Goal: Task Accomplishment & Management: Use online tool/utility

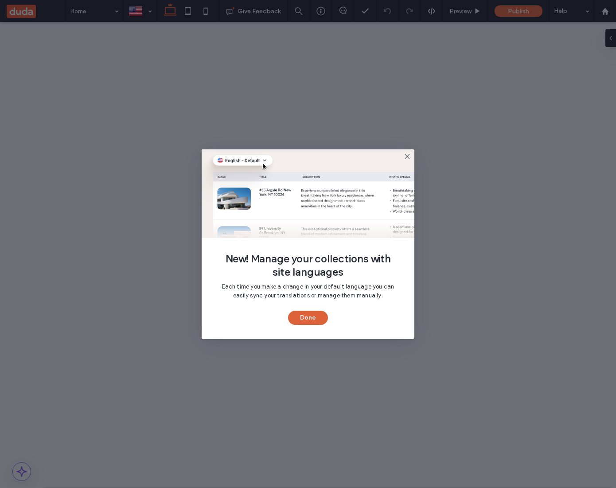
click at [313, 314] on button "Done" at bounding box center [308, 318] width 40 height 14
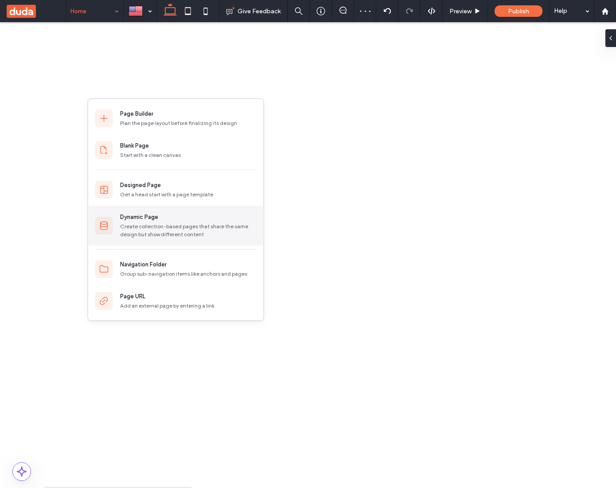
click at [146, 222] on div "Create collection-based pages that share the same design but show different con…" at bounding box center [188, 230] width 137 height 16
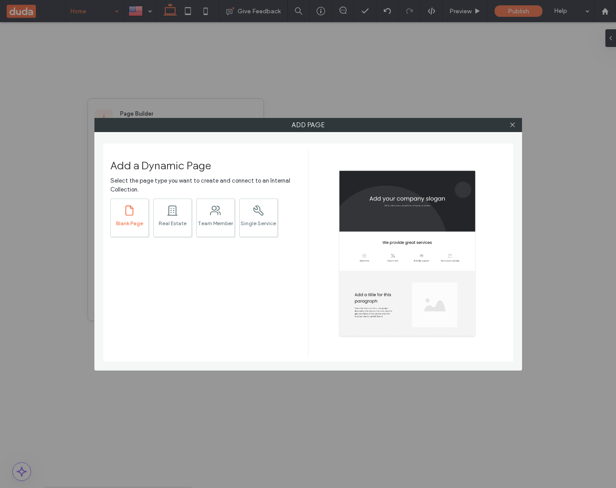
click at [141, 215] on div ".st0{fill:currentColor;} Blank Page" at bounding box center [129, 218] width 39 height 39
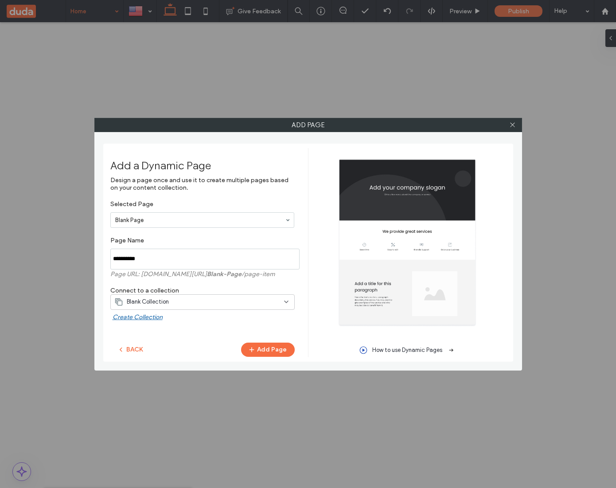
click at [182, 294] on div "Blank Collection" at bounding box center [202, 302] width 184 height 16
click at [172, 338] on div "Collection-01" at bounding box center [202, 344] width 183 height 16
click at [272, 347] on button "Add Page" at bounding box center [268, 350] width 54 height 14
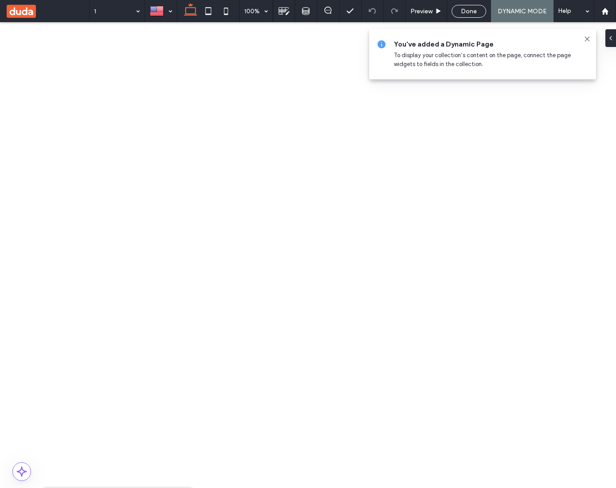
scroll to position [264, 0]
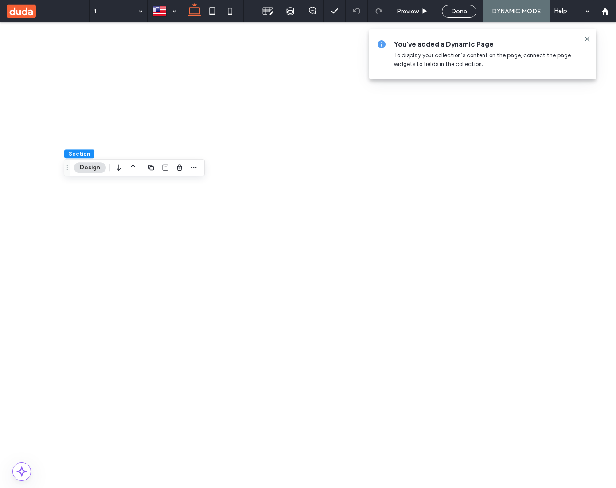
type input "*"
type input "***"
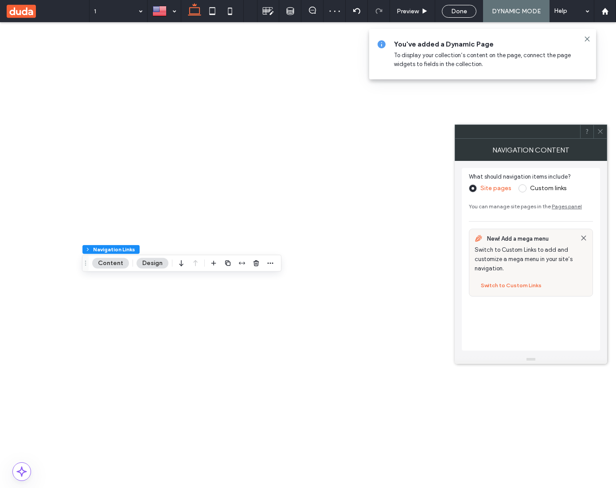
click at [536, 190] on label "Custom links" at bounding box center [548, 188] width 37 height 8
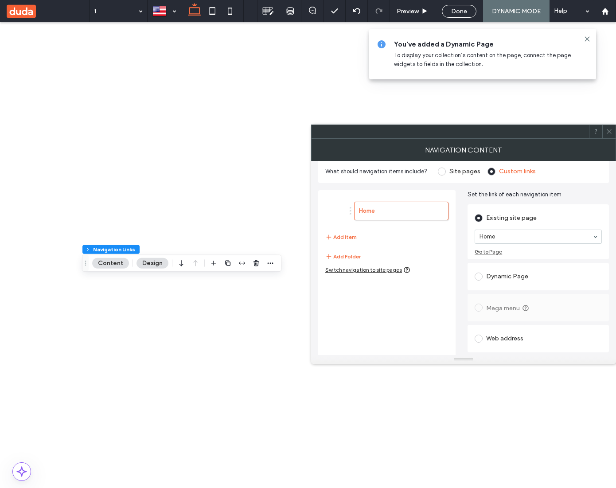
scroll to position [5, 0]
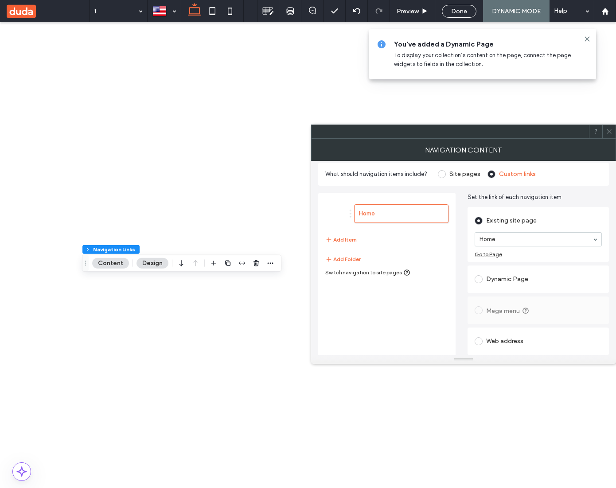
click at [492, 277] on div "Dynamic Page" at bounding box center [538, 279] width 127 height 14
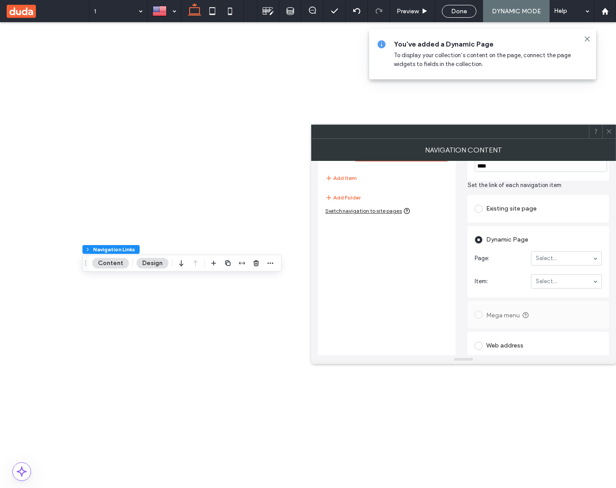
scroll to position [69, 0]
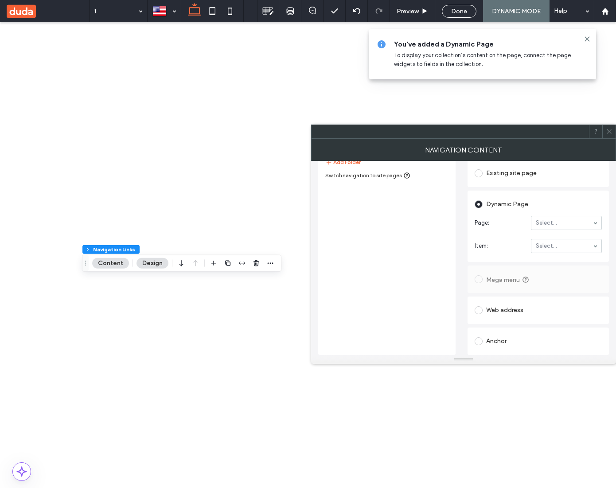
click at [494, 341] on div "Anchor" at bounding box center [538, 341] width 127 height 14
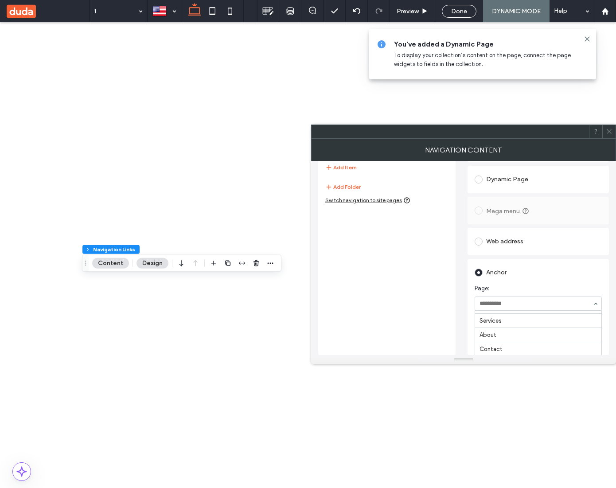
scroll to position [121, 0]
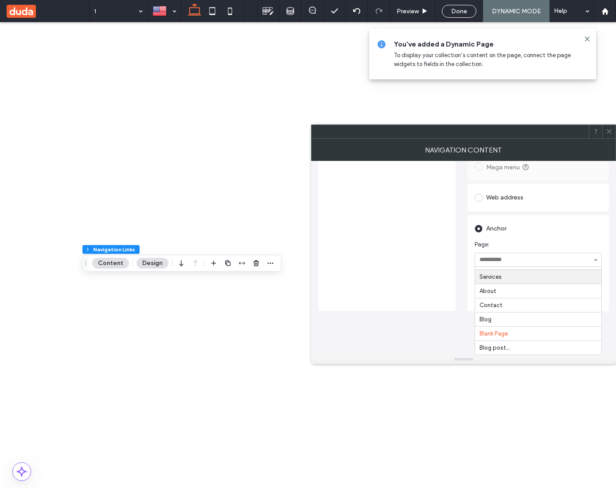
click at [551, 229] on div "Existing site page Home Go to Page Dynamic Page Page: Select... Item: Select...…" at bounding box center [538, 200] width 141 height 222
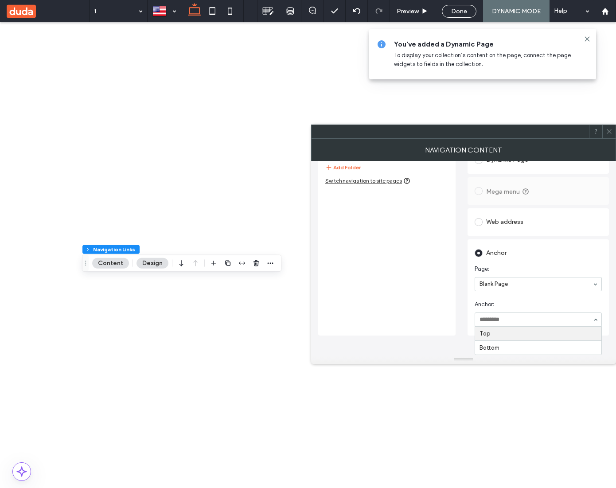
scroll to position [78, 0]
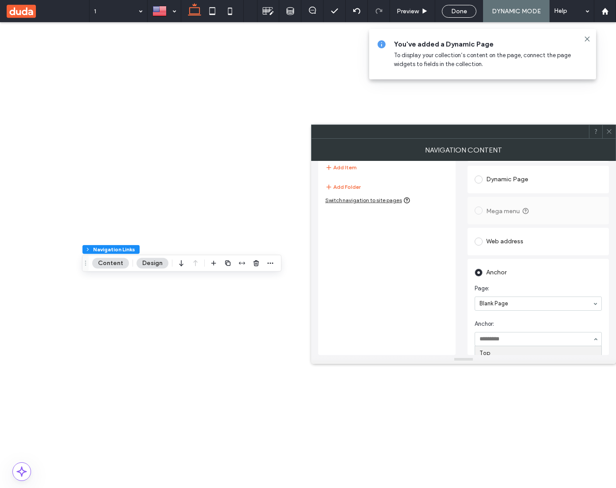
click at [458, 297] on div "Home Add Item Add Folder Switch navigation to site pages Set the link of each n…" at bounding box center [463, 234] width 291 height 242
click at [607, 134] on icon at bounding box center [609, 131] width 7 height 7
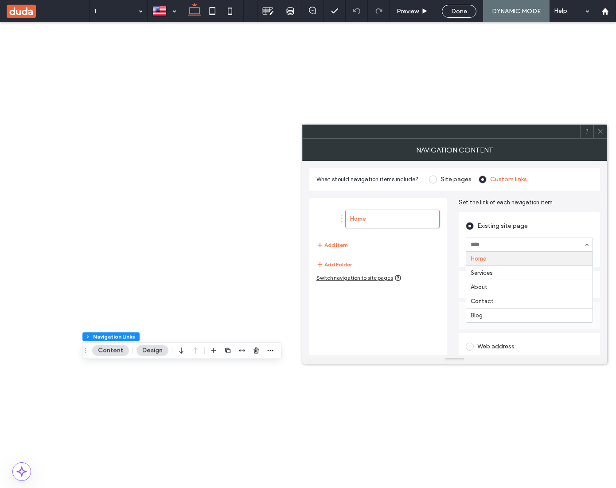
click at [453, 195] on div "Home Add Item Add Folder Switch navigation to site pages Set the link of each n…" at bounding box center [454, 291] width 291 height 200
click at [255, 349] on use "button" at bounding box center [256, 350] width 5 height 6
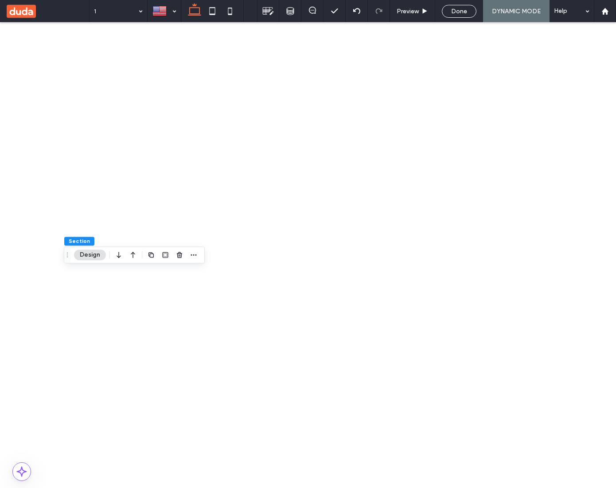
click at [125, 13] on input at bounding box center [116, 11] width 44 height 22
click at [145, 7] on div "1" at bounding box center [119, 11] width 58 height 22
click at [189, 252] on span "button" at bounding box center [193, 255] width 11 height 11
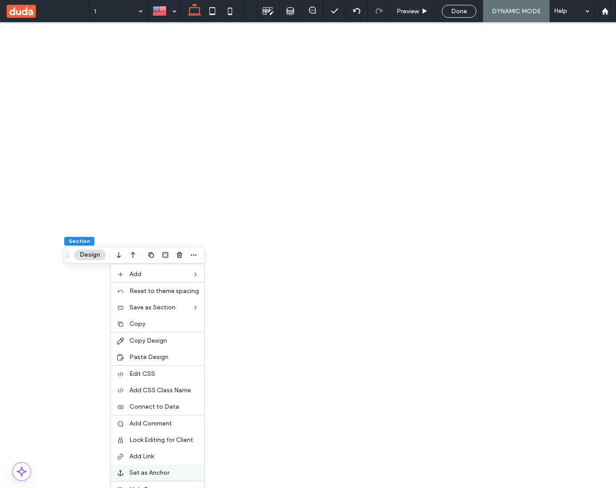
click at [158, 470] on span "Set as Anchor" at bounding box center [149, 473] width 40 height 8
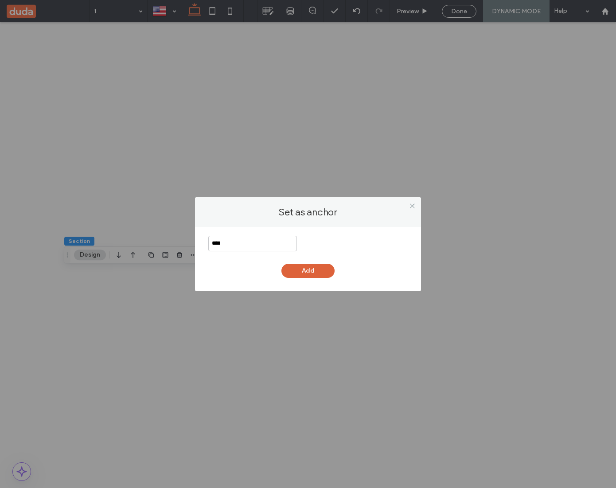
type input "****"
click at [324, 272] on button "Add" at bounding box center [307, 271] width 53 height 14
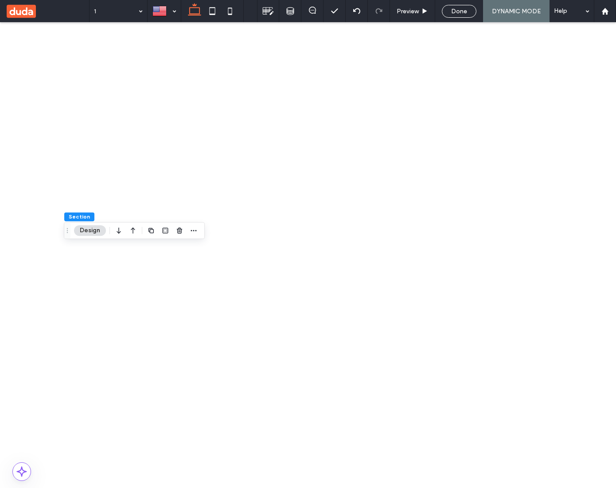
scroll to position [181, 0]
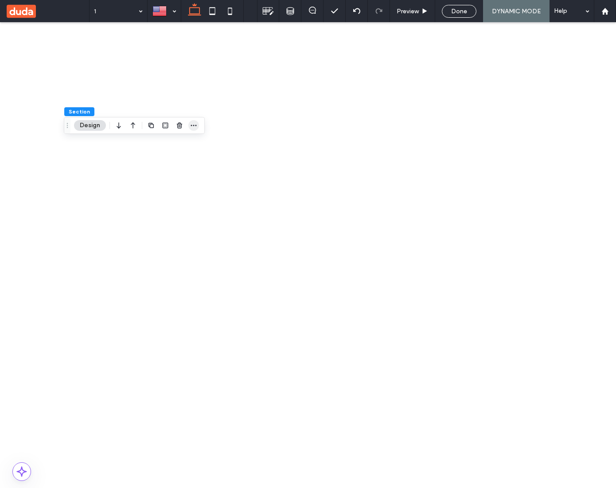
click at [196, 122] on icon "button" at bounding box center [193, 125] width 7 height 7
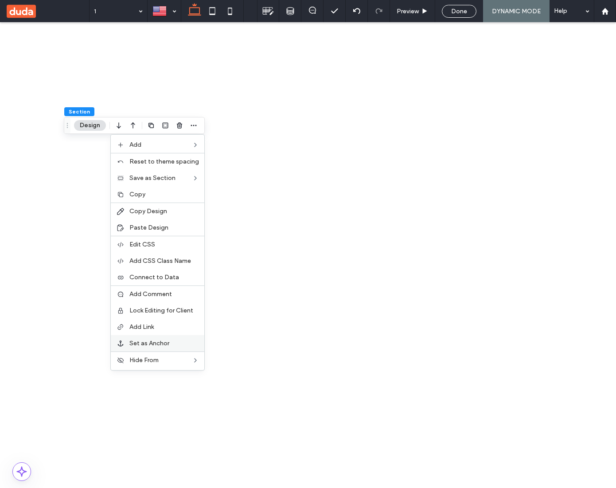
click at [163, 342] on span "Set as Anchor" at bounding box center [149, 344] width 40 height 8
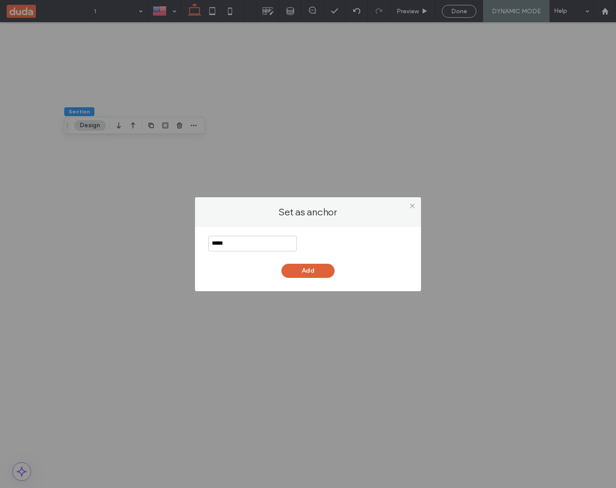
type input "*****"
click at [303, 273] on button "Add" at bounding box center [307, 271] width 53 height 14
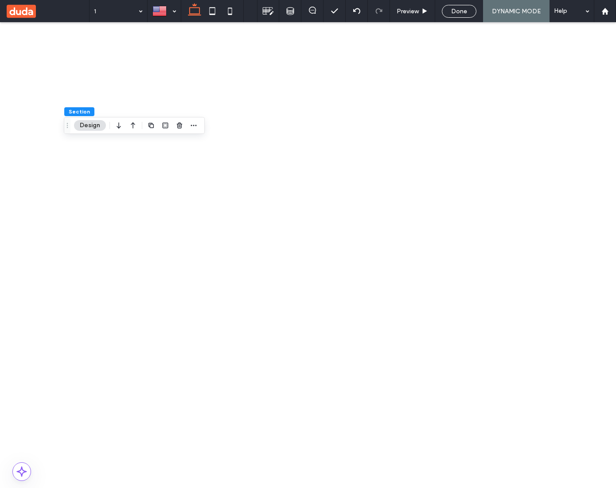
type input "****"
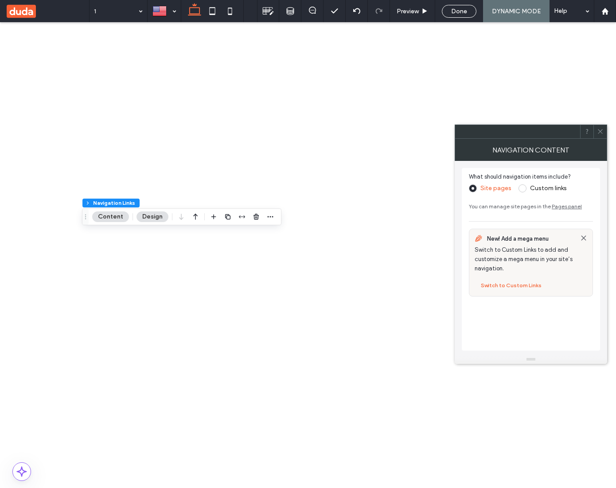
click at [552, 185] on label "Custom links" at bounding box center [548, 188] width 37 height 8
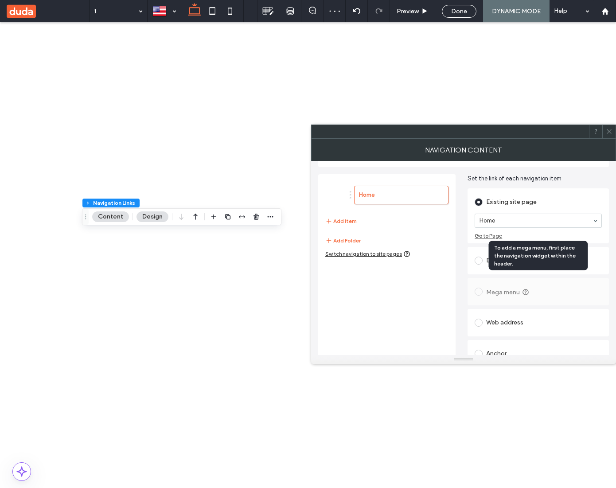
scroll to position [36, 0]
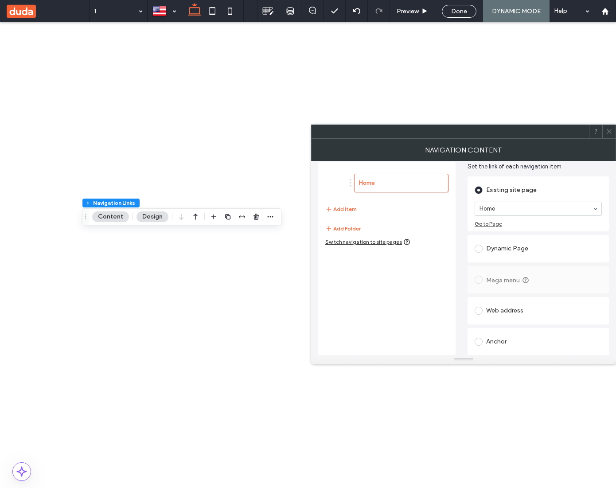
click at [486, 349] on div "Anchor" at bounding box center [538, 341] width 127 height 19
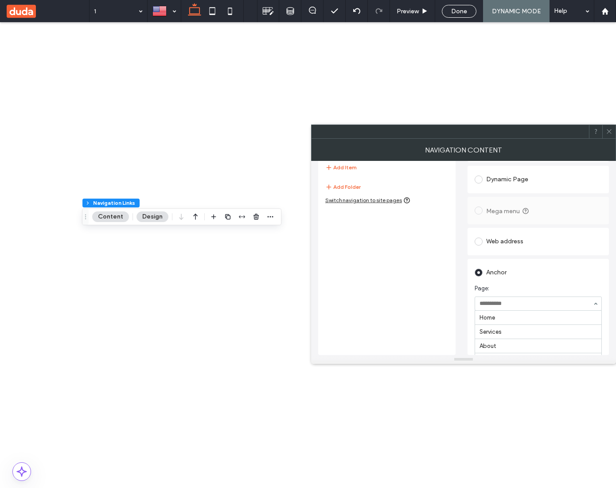
scroll to position [14, 0]
click at [518, 297] on div at bounding box center [538, 303] width 126 height 13
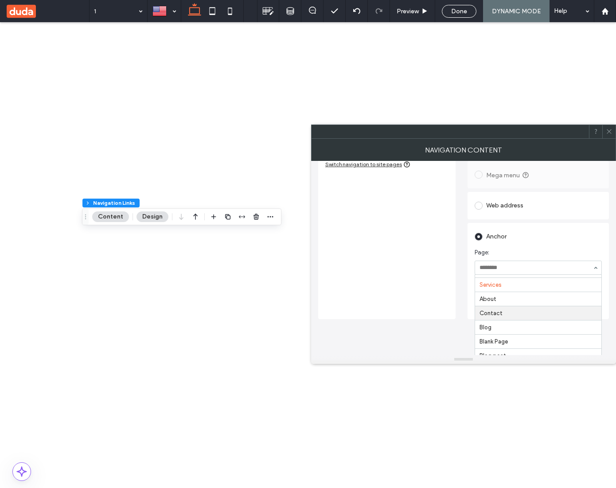
scroll to position [121, 0]
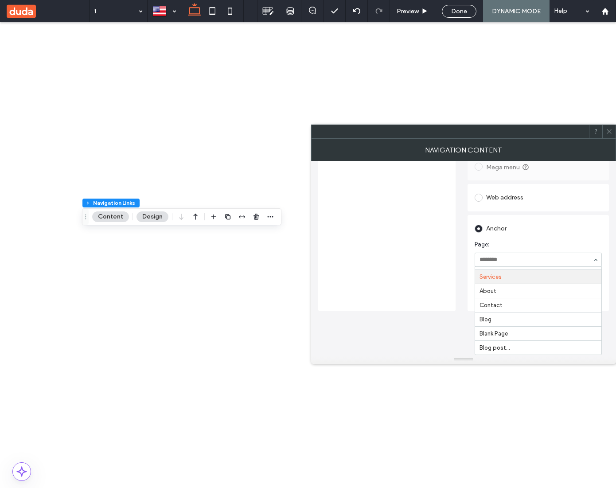
click at [365, 273] on div "Home Add Item Add Folder Switch navigation to site pages" at bounding box center [386, 194] width 137 height 234
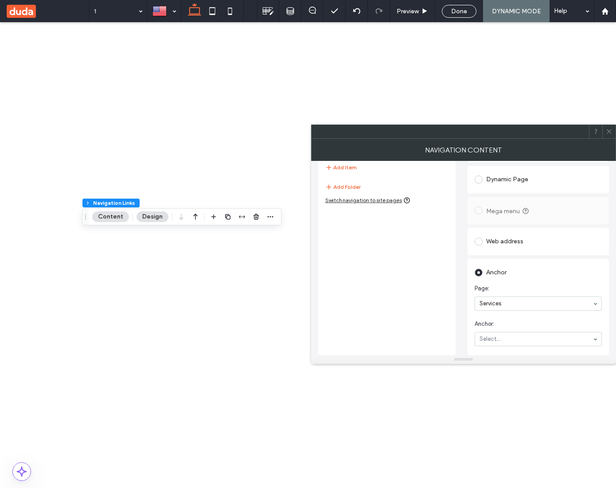
scroll to position [78, 0]
click at [254, 215] on use "button" at bounding box center [256, 217] width 5 height 6
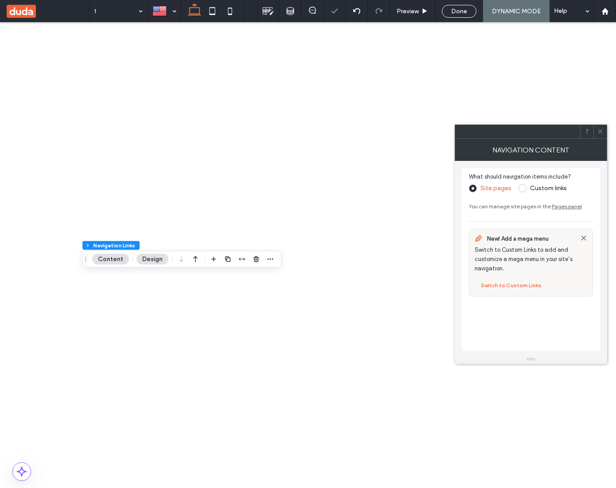
click at [541, 185] on label "Custom links" at bounding box center [548, 188] width 37 height 8
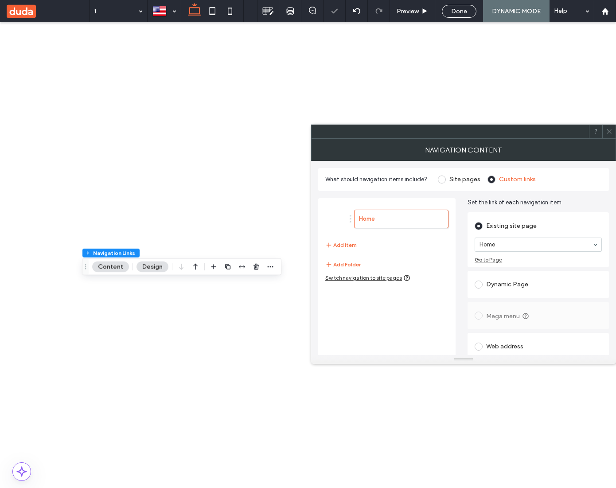
scroll to position [36, 0]
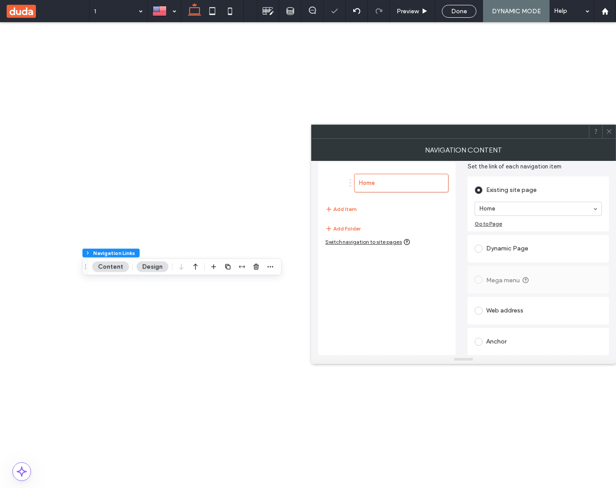
click at [502, 335] on div "Anchor" at bounding box center [538, 342] width 127 height 14
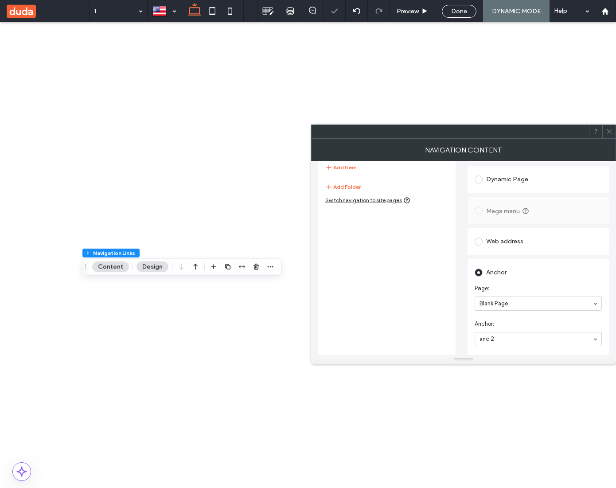
scroll to position [78, 0]
click at [608, 131] on icon at bounding box center [609, 131] width 7 height 7
